Goal: Find specific page/section: Find specific page/section

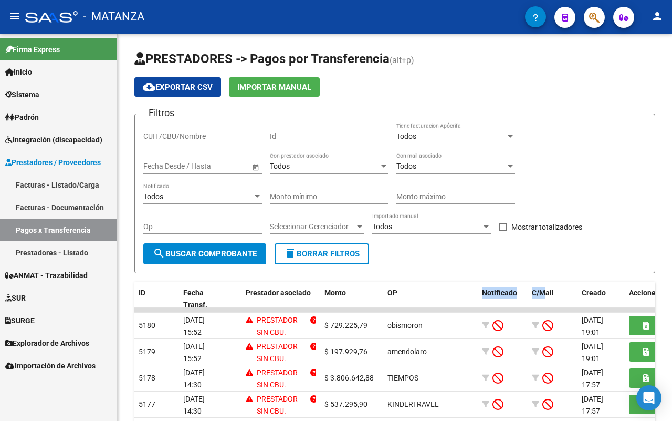
click at [50, 186] on link "Facturas - Listado/Carga" at bounding box center [58, 184] width 117 height 23
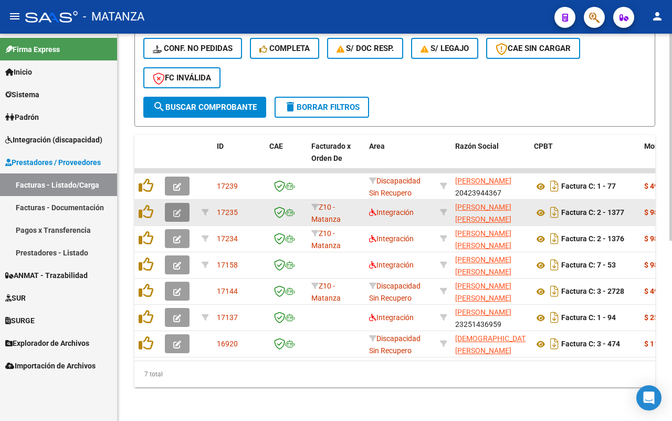
click at [171, 205] on button "button" at bounding box center [177, 212] width 25 height 19
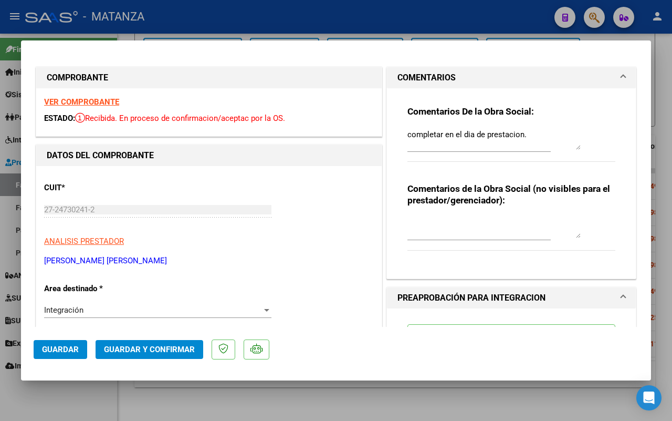
click at [56, 412] on div at bounding box center [336, 210] width 672 height 421
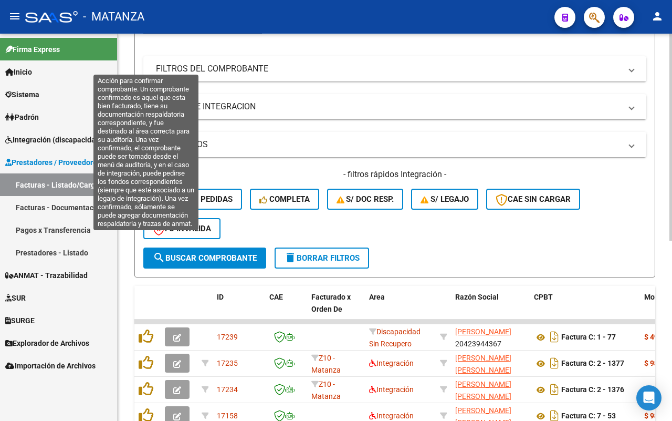
scroll to position [71, 0]
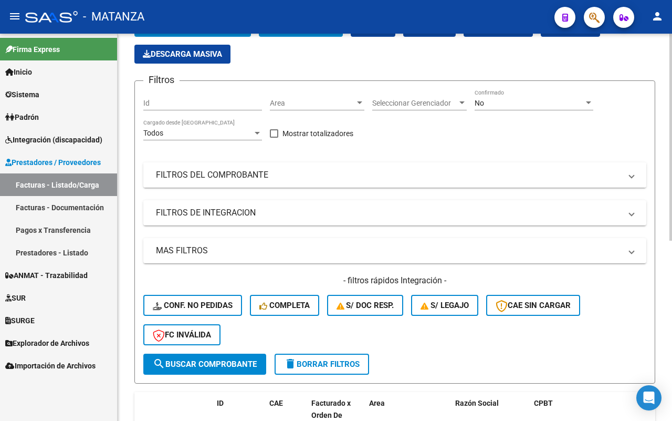
click at [346, 181] on mat-expansion-panel-header "FILTROS DEL COMPROBANTE" at bounding box center [394, 174] width 503 height 25
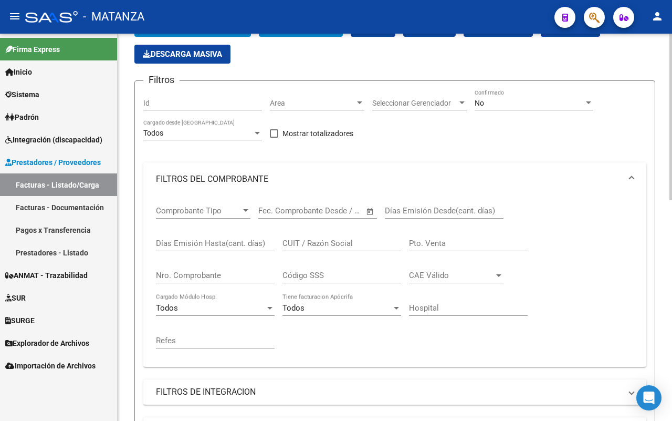
click at [356, 247] on input "CUIT / Razón Social" at bounding box center [342, 242] width 119 height 9
type input "armento"
click at [523, 98] on div "No Confirmado" at bounding box center [534, 99] width 119 height 21
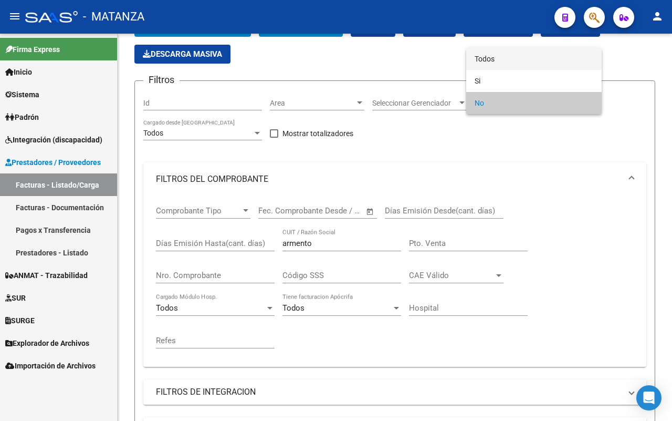
click at [521, 60] on span "Todos" at bounding box center [534, 59] width 119 height 22
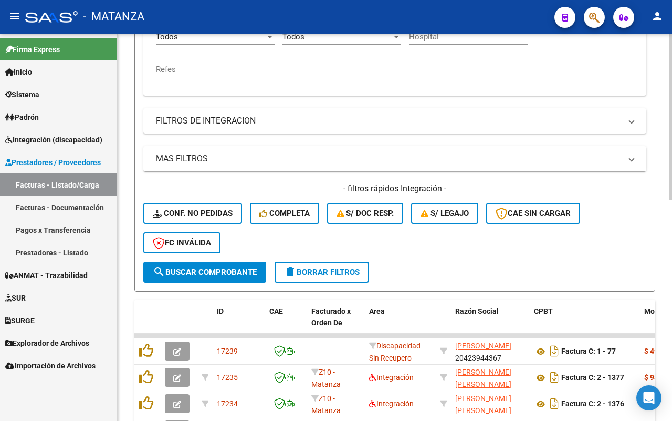
scroll to position [382, 0]
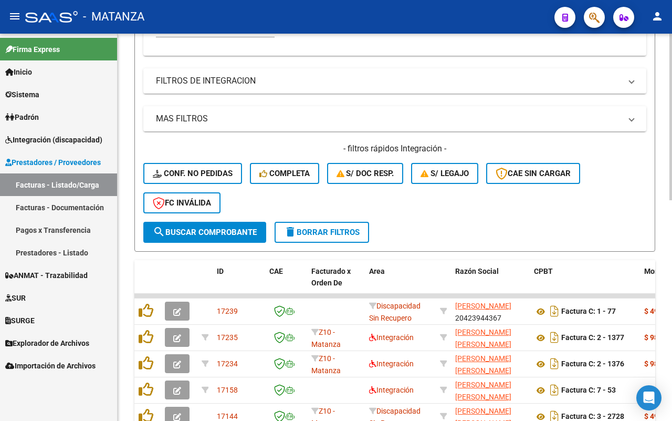
click at [239, 230] on span "search Buscar Comprobante" at bounding box center [205, 231] width 104 height 9
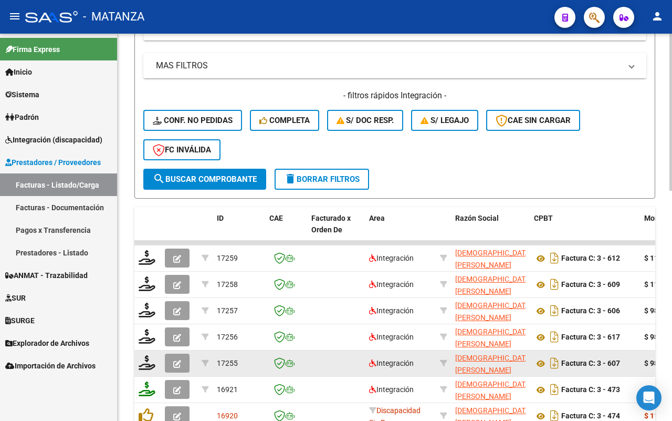
scroll to position [566, 0]
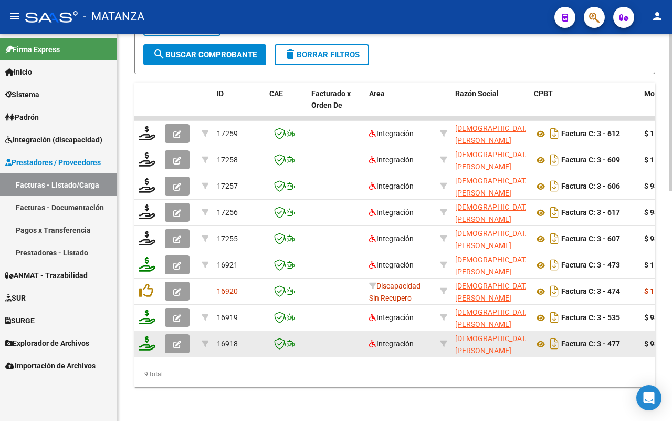
click at [176, 340] on icon "button" at bounding box center [177, 344] width 8 height 8
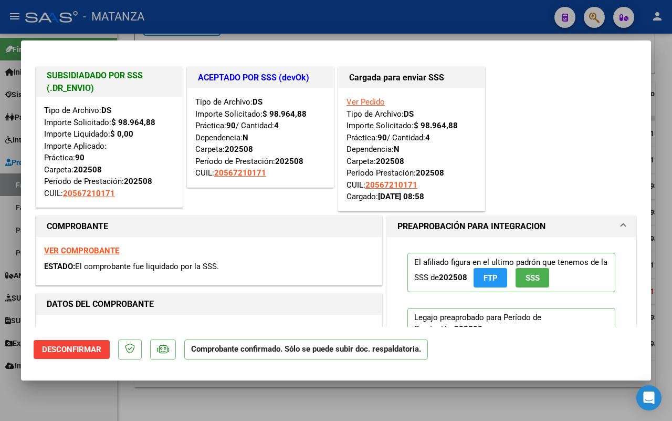
click at [98, 251] on strong "VER COMPROBANTE" at bounding box center [81, 250] width 75 height 9
click at [50, 400] on div at bounding box center [336, 210] width 672 height 421
type input "$ 0,00"
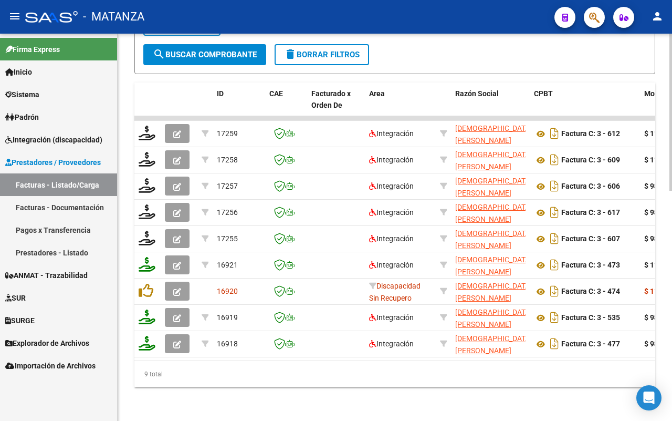
scroll to position [26, 0]
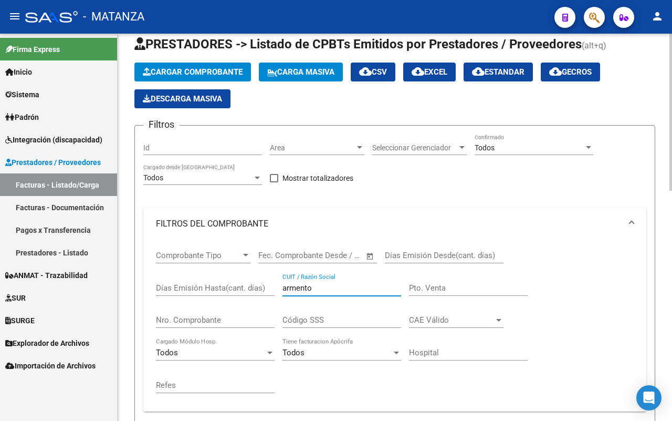
drag, startPoint x: 318, startPoint y: 285, endPoint x: 249, endPoint y: 285, distance: 68.8
click at [249, 285] on div "Comprobante Tipo Comprobante Tipo Fecha inicio – Fecha fin Fec. Comprobante Des…" at bounding box center [395, 322] width 478 height 162
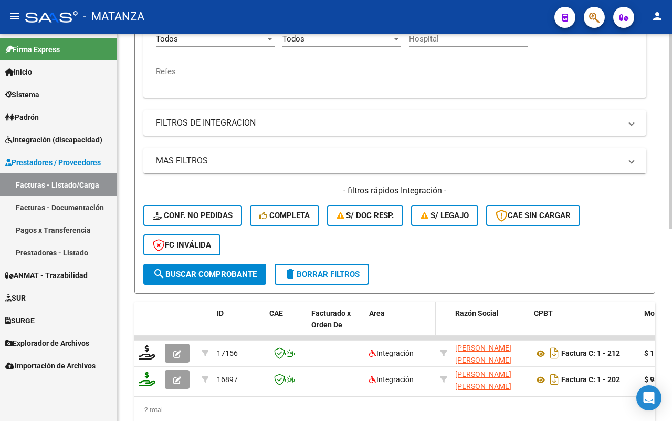
scroll to position [382, 0]
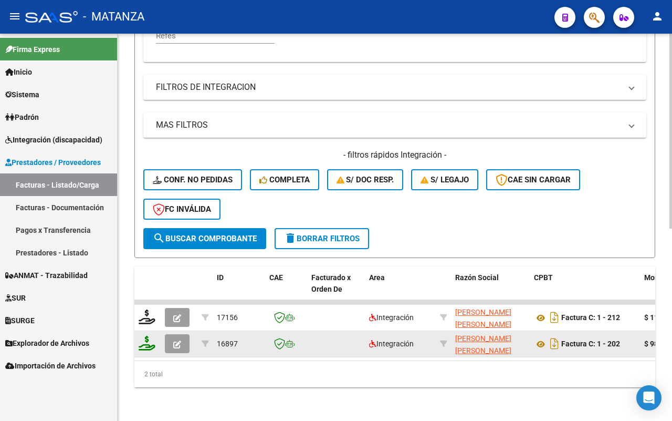
type input "[PERSON_NAME]"
click at [180, 340] on icon "button" at bounding box center [177, 344] width 8 height 8
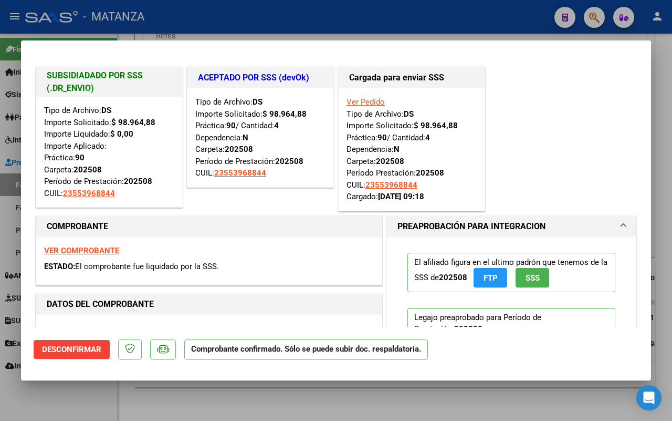
click at [64, 247] on strong "VER COMPROBANTE" at bounding box center [81, 250] width 75 height 9
drag, startPoint x: 69, startPoint y: 403, endPoint x: 281, endPoint y: 303, distance: 234.0
click at [75, 403] on div at bounding box center [336, 210] width 672 height 421
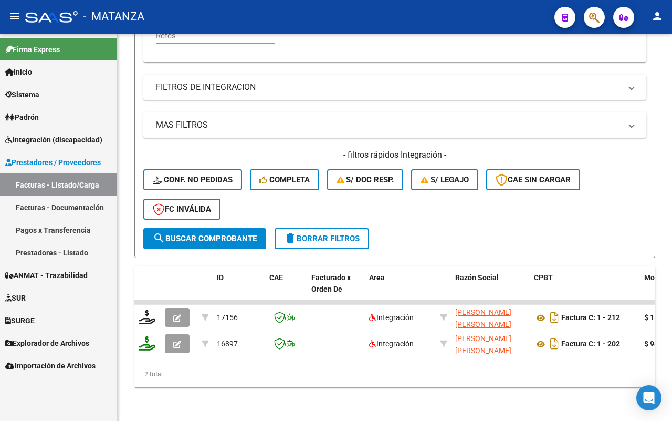
scroll to position [316, 0]
